Goal: Task Accomplishment & Management: Complete application form

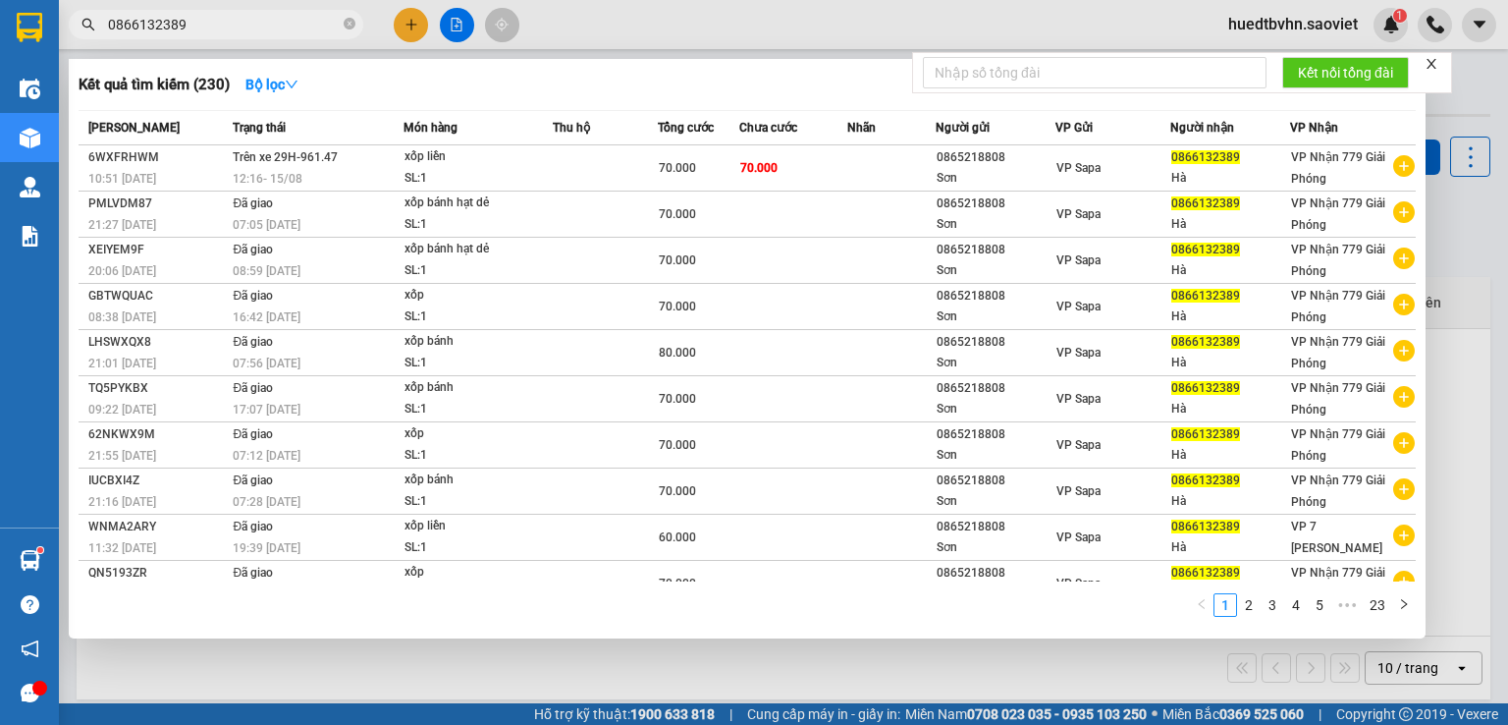
click at [342, 22] on span "0866132389" at bounding box center [216, 24] width 295 height 29
click at [349, 23] on icon "close-circle" at bounding box center [350, 24] width 12 height 12
paste input "0975325435"
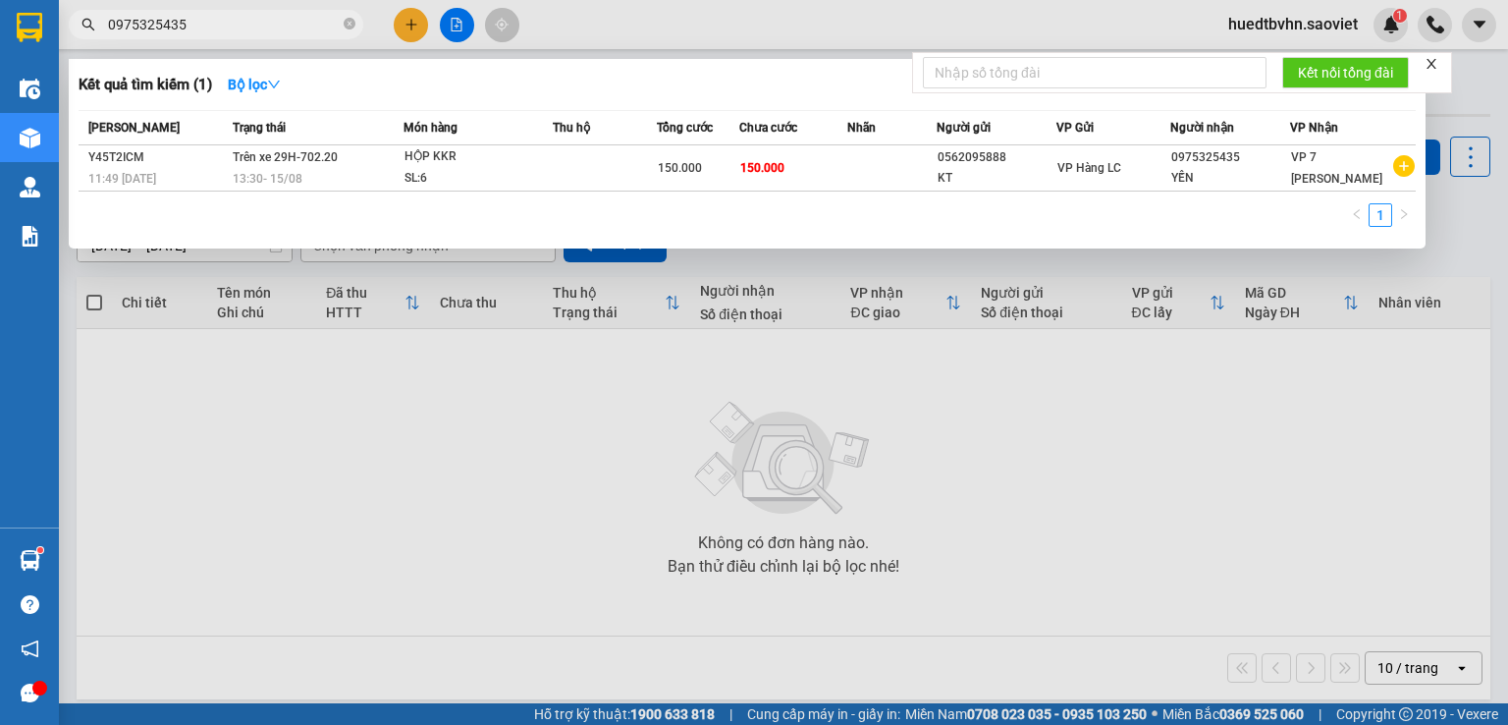
type input "0975325435"
click at [347, 19] on icon "close-circle" at bounding box center [350, 24] width 12 height 12
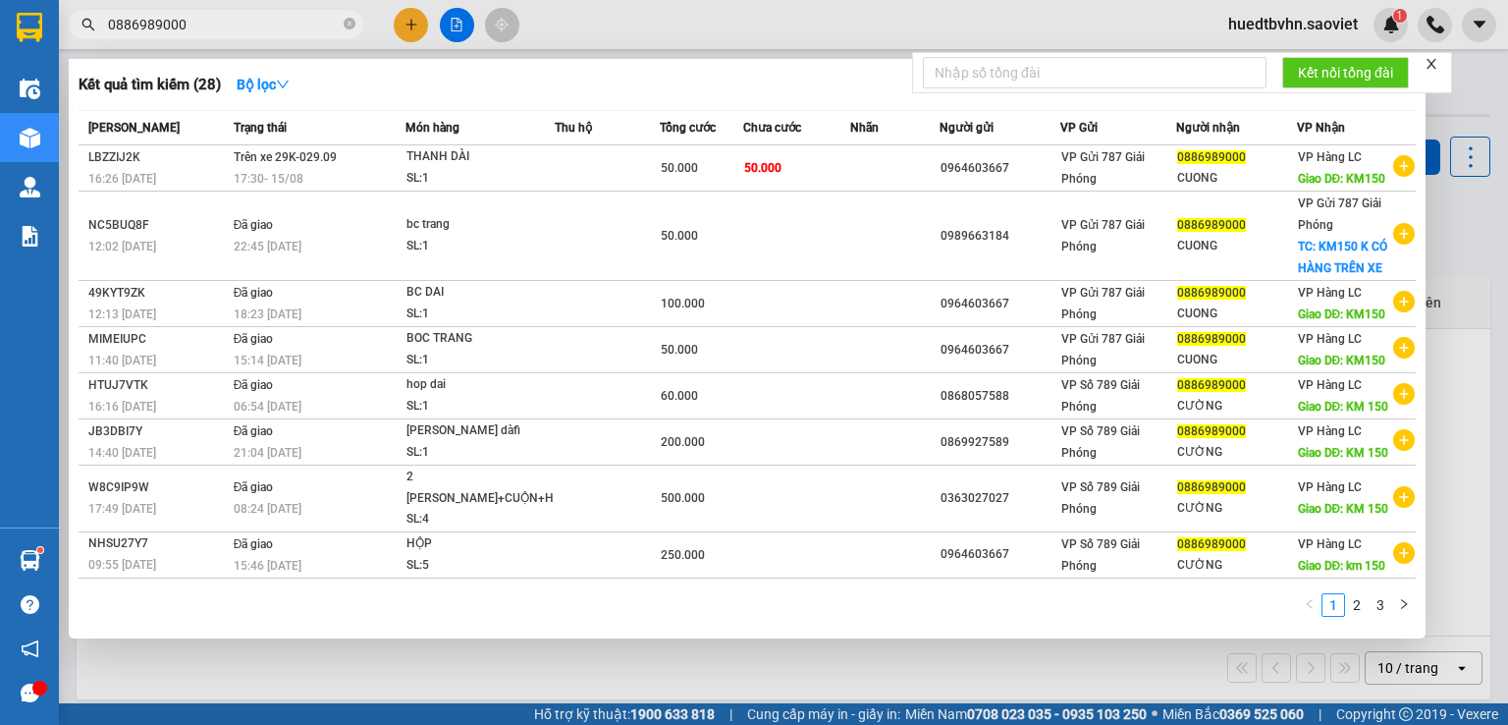
type input "0886989000"
click at [344, 24] on icon "close-circle" at bounding box center [350, 24] width 12 height 12
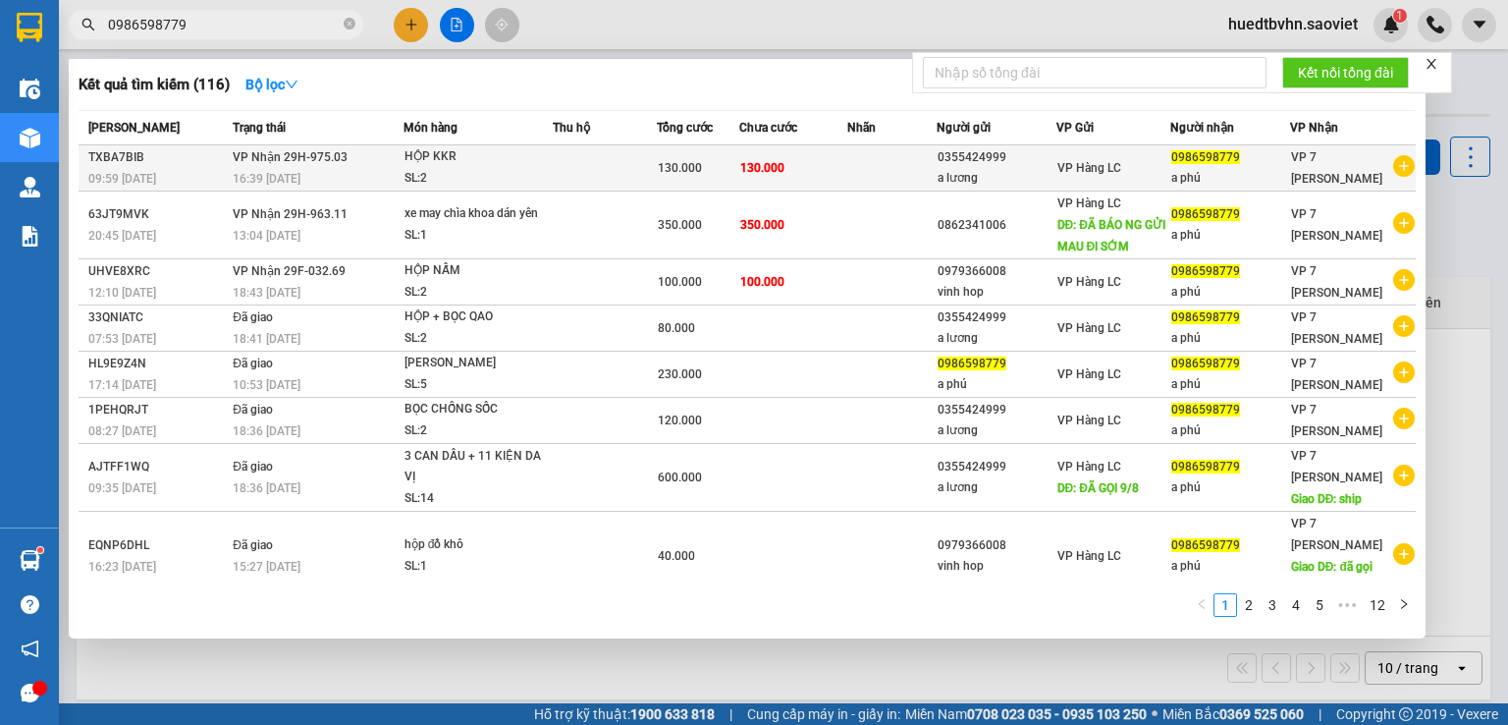
type input "0986598779"
click at [1246, 158] on div "0986598779" at bounding box center [1230, 157] width 118 height 21
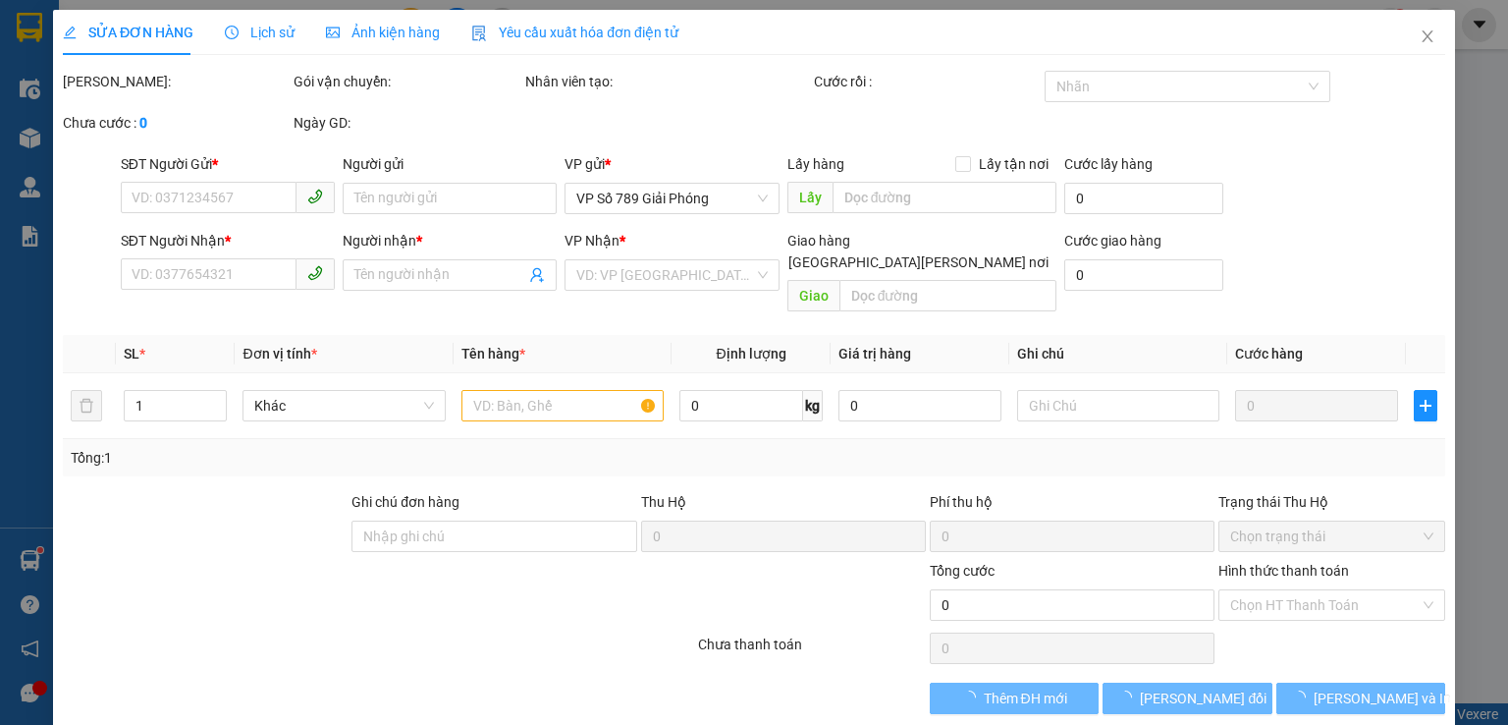
type input "0355424999"
type input "a lương"
type input "0986598779"
type input "a phú"
type input "130.000"
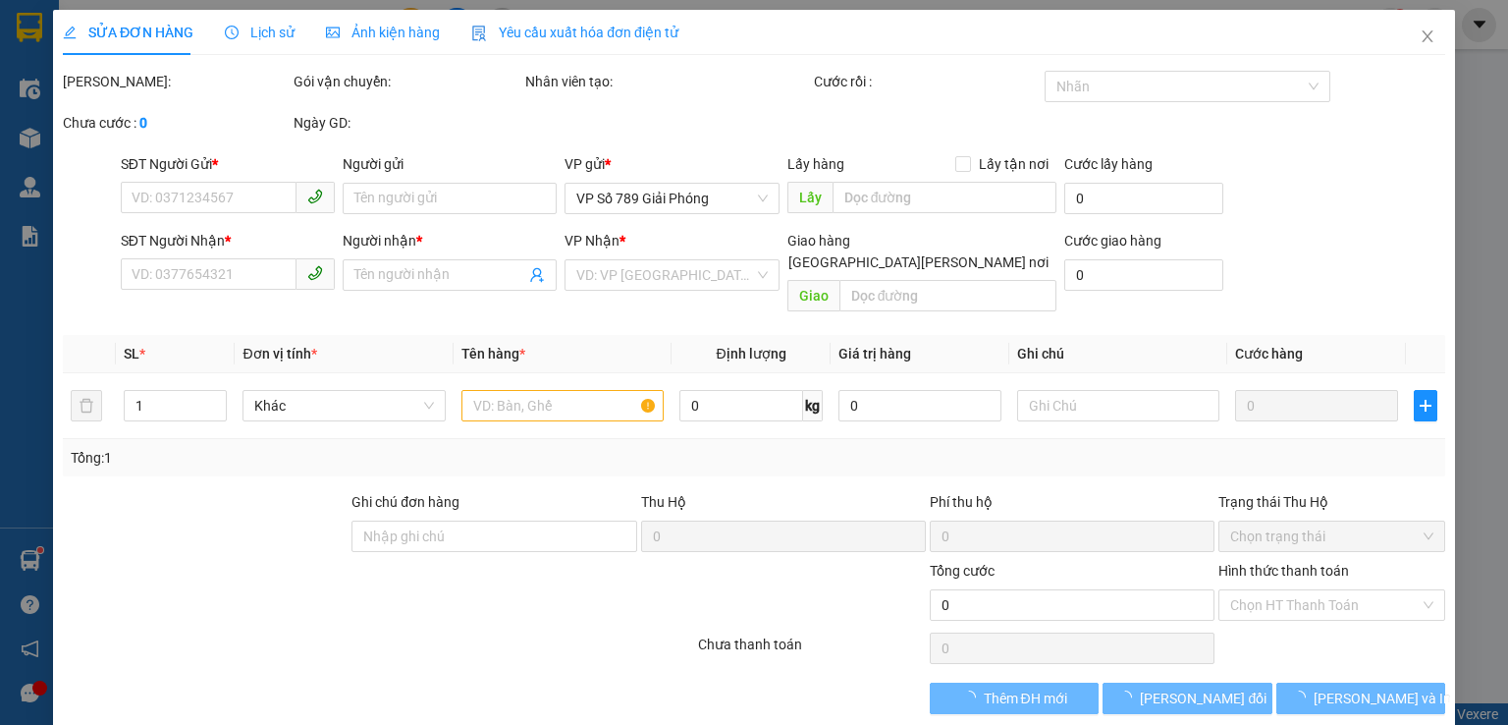
type input "130.000"
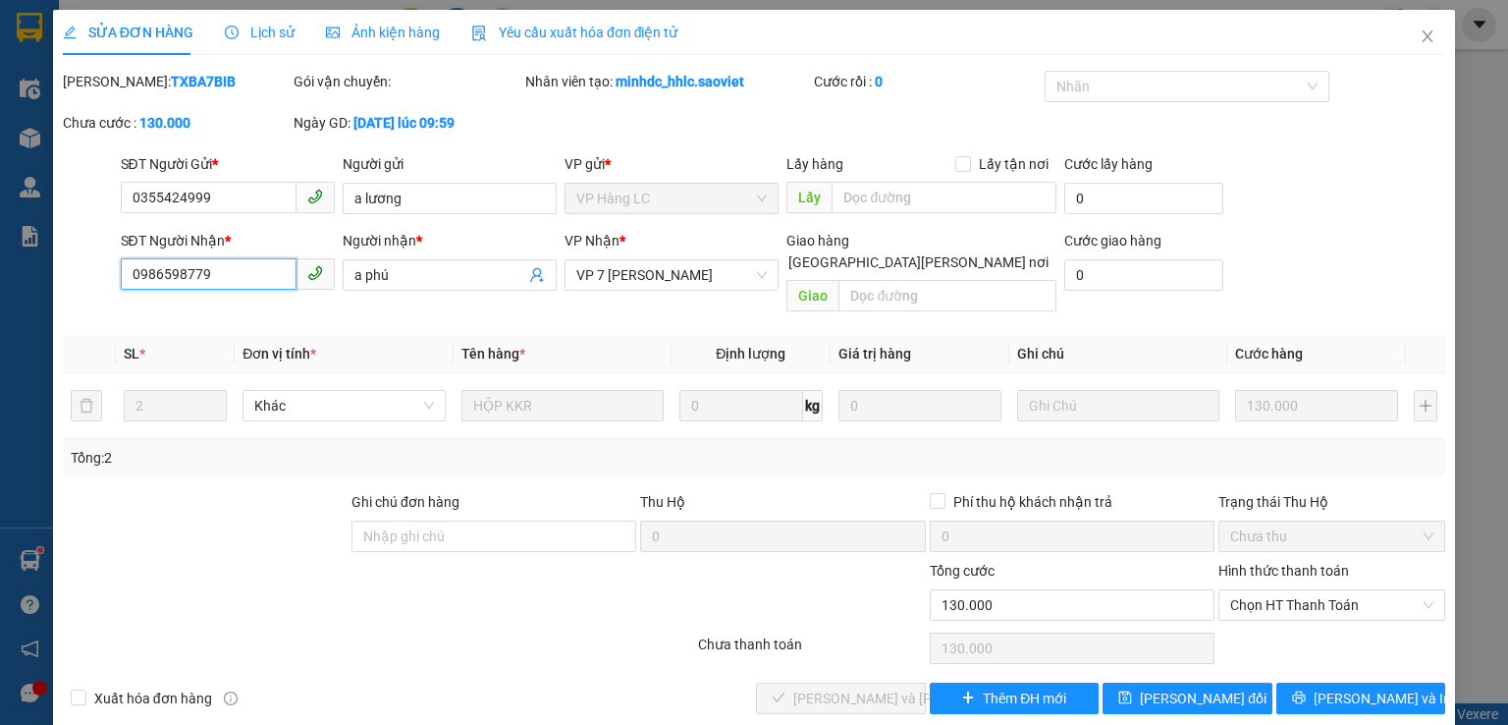
drag, startPoint x: 227, startPoint y: 279, endPoint x: 43, endPoint y: 275, distance: 183.7
click at [43, 275] on div "SỬA ĐƠN HÀNG Lịch sử [PERSON_NAME] hàng Yêu cầu xuất [PERSON_NAME] điện tử Tota…" at bounding box center [754, 362] width 1508 height 725
type input "0986598779"
click at [1420, 28] on icon "close" at bounding box center [1428, 36] width 16 height 16
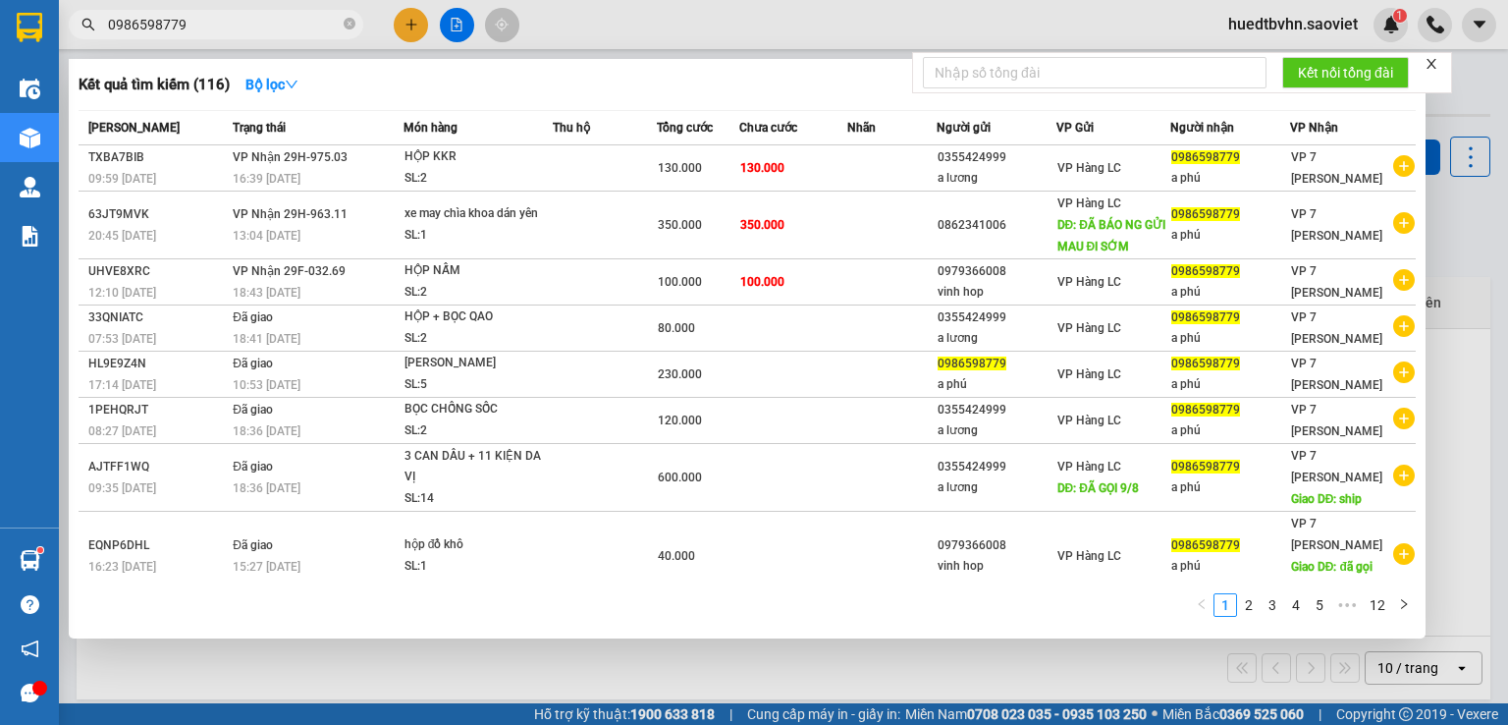
click at [228, 18] on input "0986598779" at bounding box center [224, 25] width 232 height 22
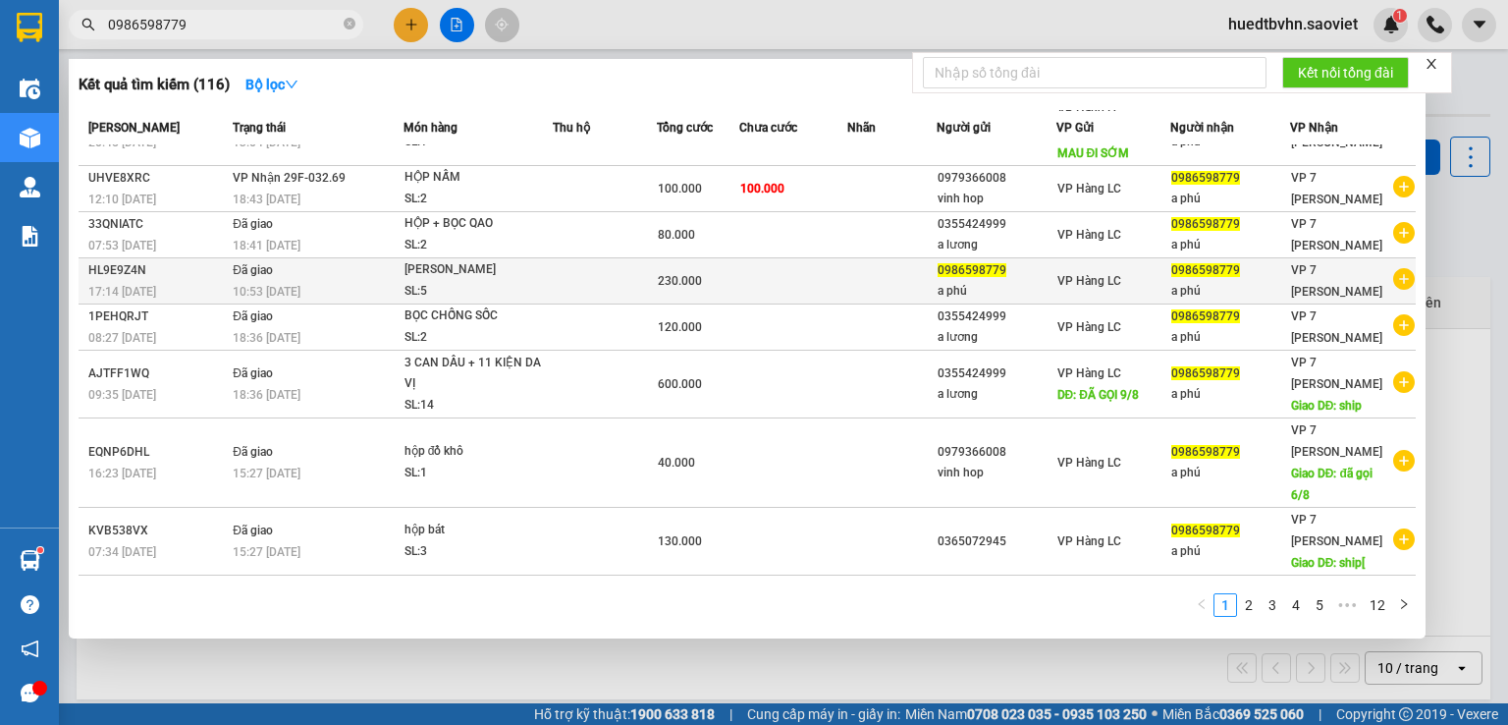
scroll to position [170, 0]
